Goal: Navigation & Orientation: Find specific page/section

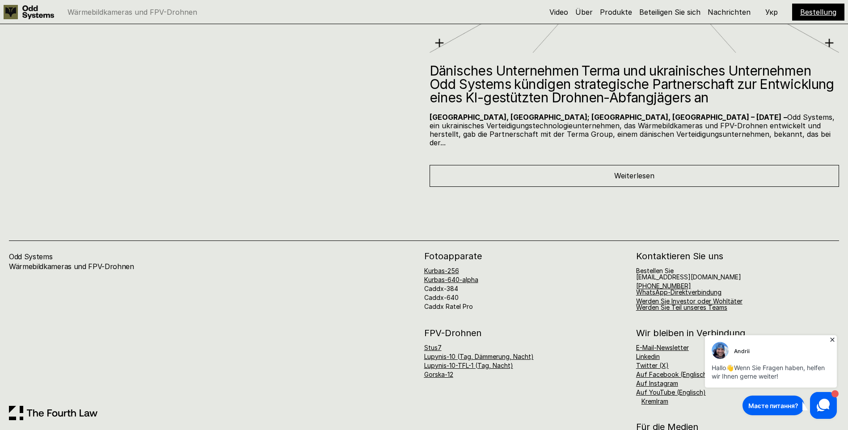
scroll to position [5077, 0]
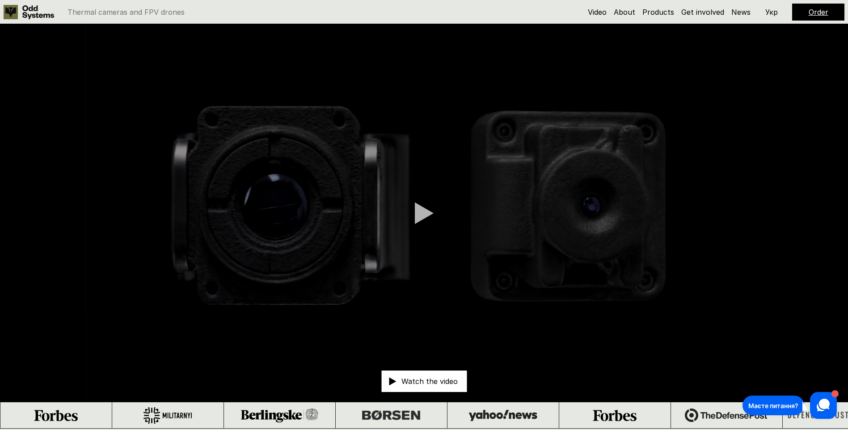
scroll to position [224, 0]
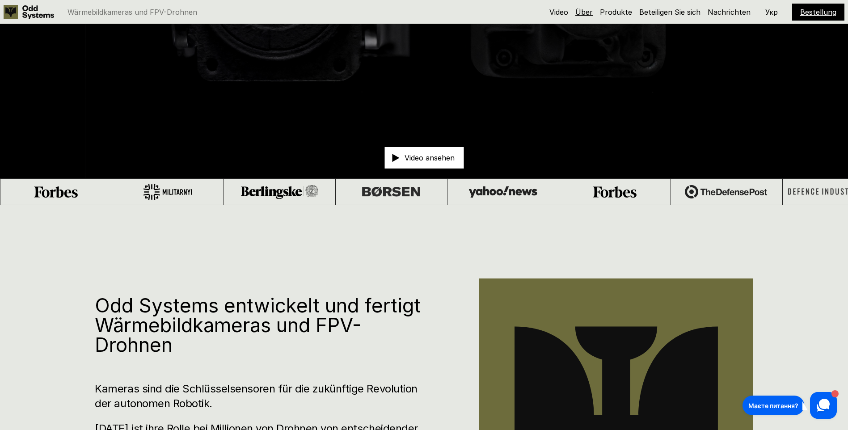
click at [586, 11] on link "Über" at bounding box center [583, 12] width 17 height 9
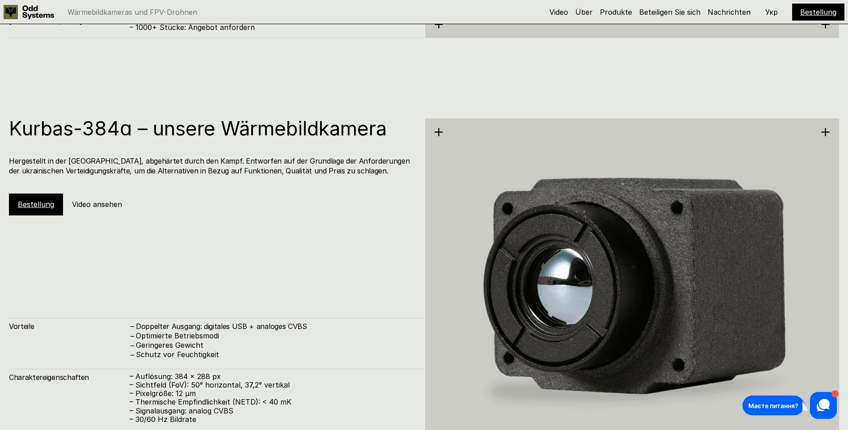
scroll to position [1610, 0]
